Goal: Task Accomplishment & Management: Complete application form

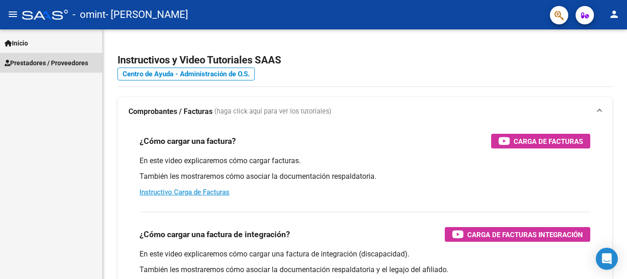
click at [62, 65] on span "Prestadores / Proveedores" at bounding box center [47, 63] width 84 height 10
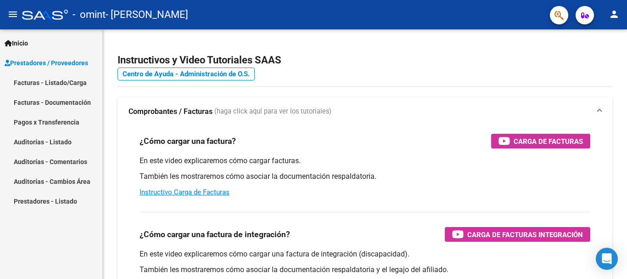
click at [62, 79] on link "Facturas - Listado/Carga" at bounding box center [51, 83] width 102 height 20
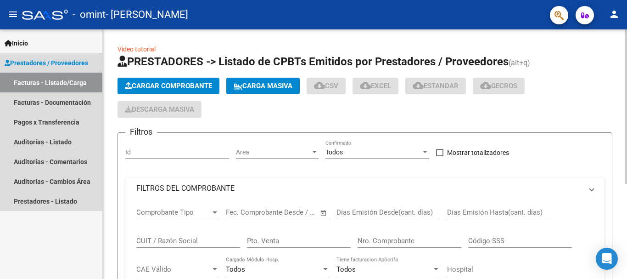
click at [164, 81] on button "Cargar Comprobante" at bounding box center [169, 86] width 102 height 17
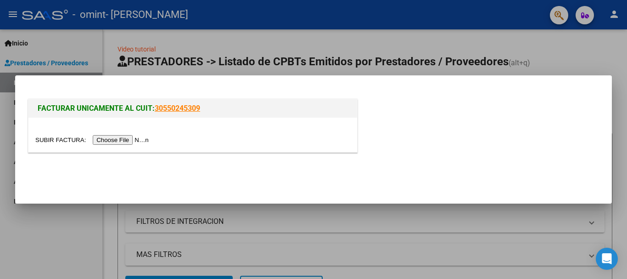
click at [123, 140] on input "file" at bounding box center [93, 140] width 116 height 10
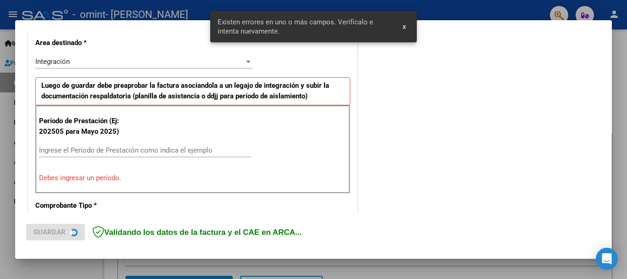
scroll to position [212, 0]
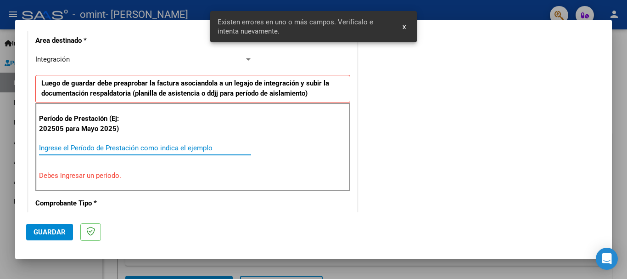
click at [126, 147] on input "Ingrese el Período de Prestación como indica el ejemplo" at bounding box center [145, 148] width 212 height 8
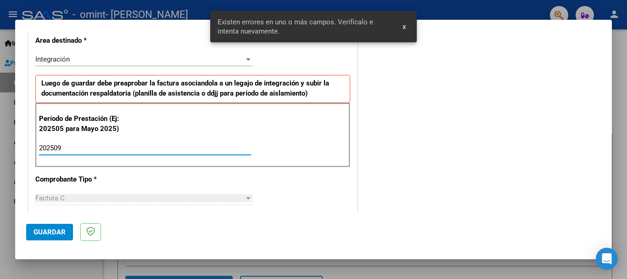
type input "202509"
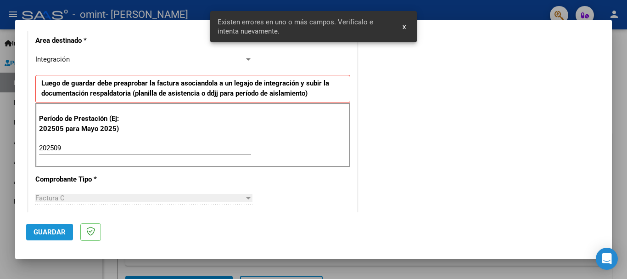
click at [44, 235] on span "Guardar" at bounding box center [50, 232] width 32 height 8
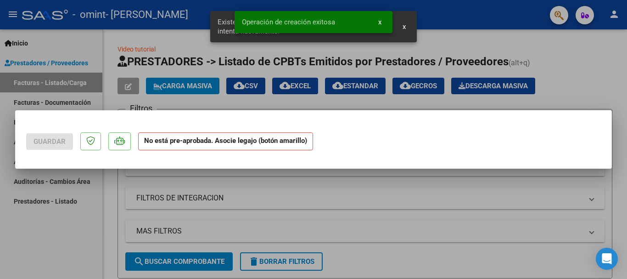
scroll to position [0, 0]
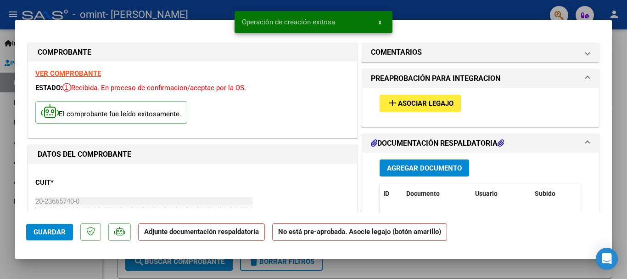
click at [444, 104] on span "Asociar Legajo" at bounding box center [426, 104] width 56 height 8
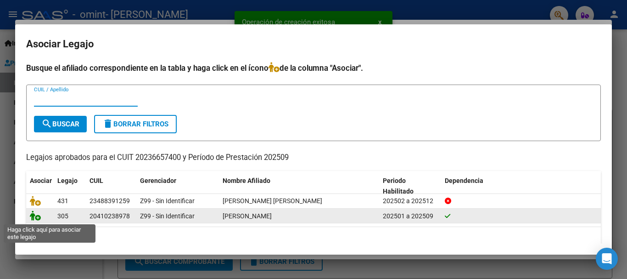
click at [36, 220] on icon at bounding box center [35, 215] width 11 height 10
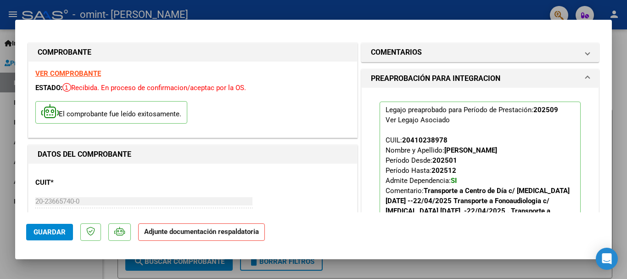
scroll to position [230, 0]
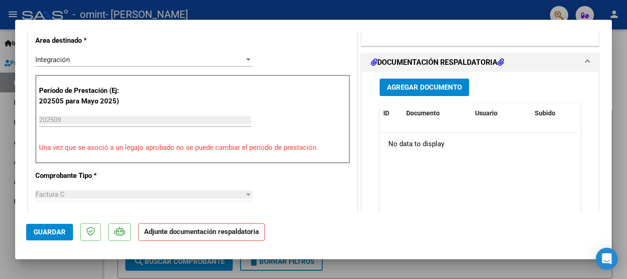
click at [430, 90] on span "Agregar Documento" at bounding box center [424, 88] width 75 height 8
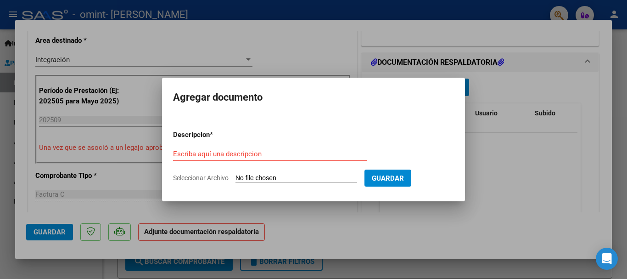
click at [206, 177] on span "Seleccionar Archivo" at bounding box center [201, 177] width 56 height 7
click at [236, 177] on input "Seleccionar Archivo" at bounding box center [297, 178] width 122 height 9
type input "C:\fakepath\Planilla de Traslados Fonoud. [DATE].pdf"
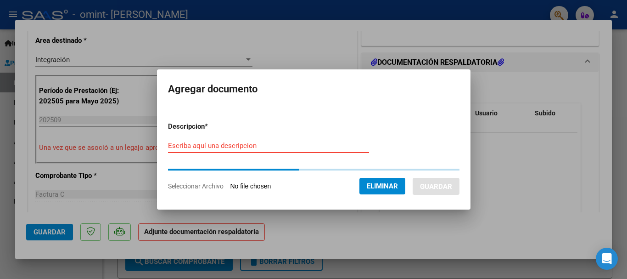
click at [224, 146] on input "Escriba aquí una descripcion" at bounding box center [268, 145] width 201 height 8
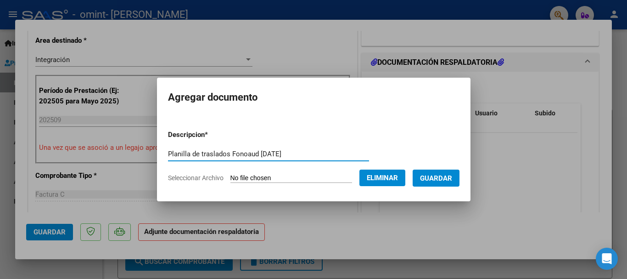
type input "Planilla de traslados Fonoaud [DATE]"
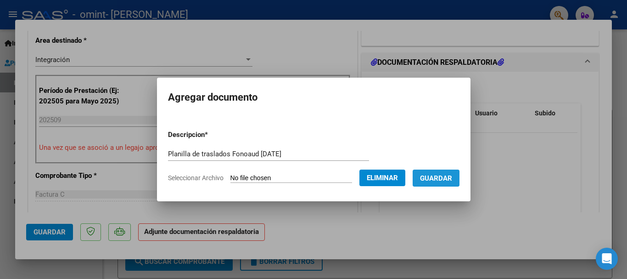
click at [441, 177] on span "Guardar" at bounding box center [436, 178] width 32 height 8
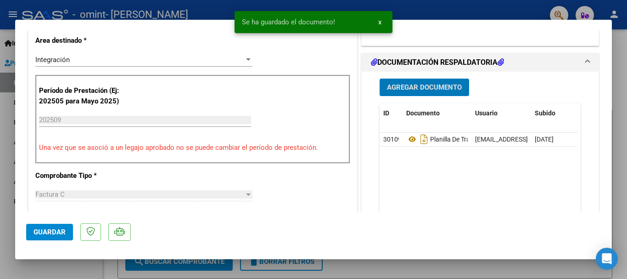
click at [50, 231] on span "Guardar" at bounding box center [50, 232] width 32 height 8
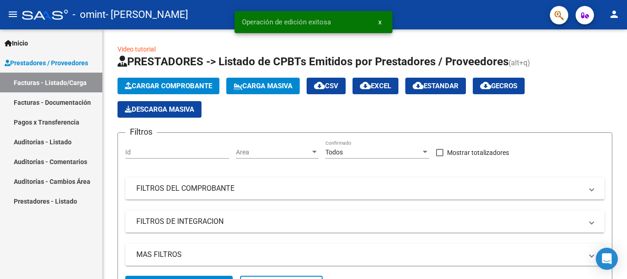
click at [613, 17] on mat-icon "person" at bounding box center [614, 14] width 11 height 11
